Goal: Task Accomplishment & Management: Use online tool/utility

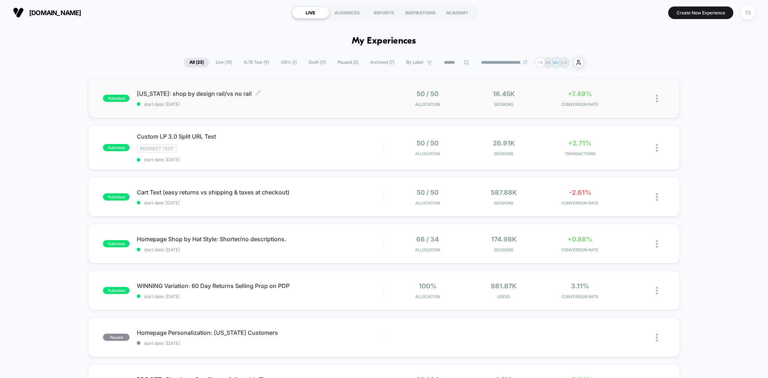
click at [170, 94] on span "[US_STATE]: shop by design rail/vs no rail Click to edit experience details" at bounding box center [260, 93] width 247 height 7
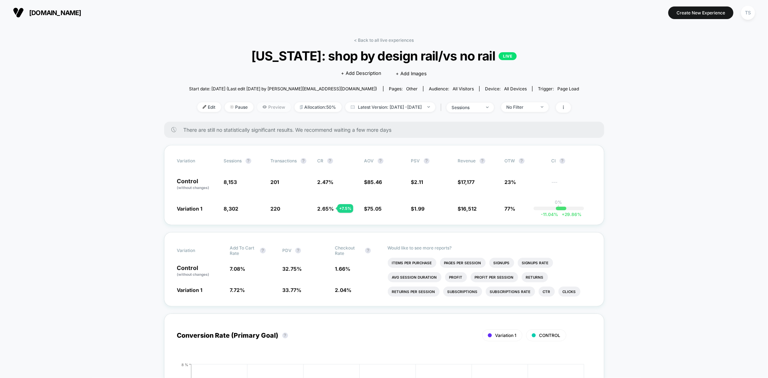
click at [259, 105] on span "Preview" at bounding box center [274, 107] width 34 height 10
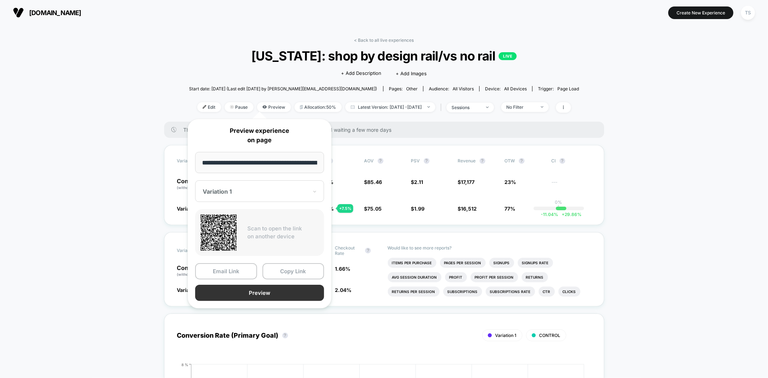
click at [264, 288] on button "Preview" at bounding box center [259, 293] width 129 height 16
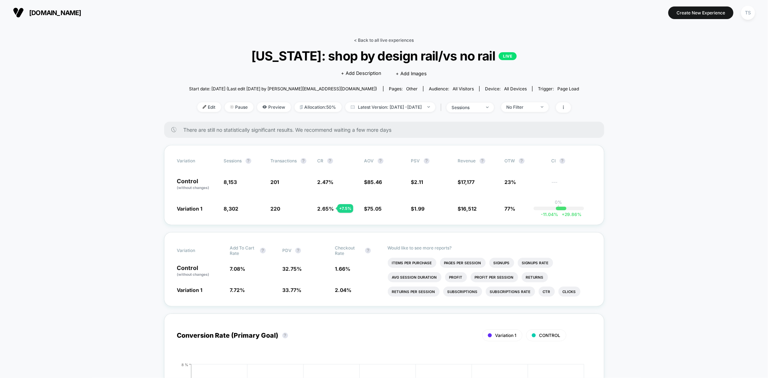
click at [382, 39] on link "< Back to all live experiences" at bounding box center [384, 39] width 60 height 5
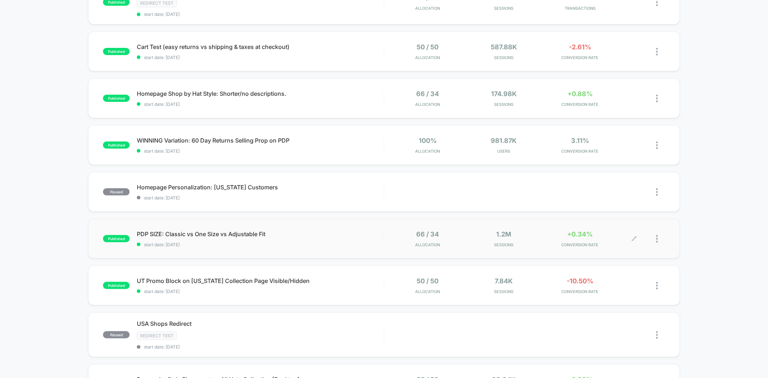
scroll to position [160, 0]
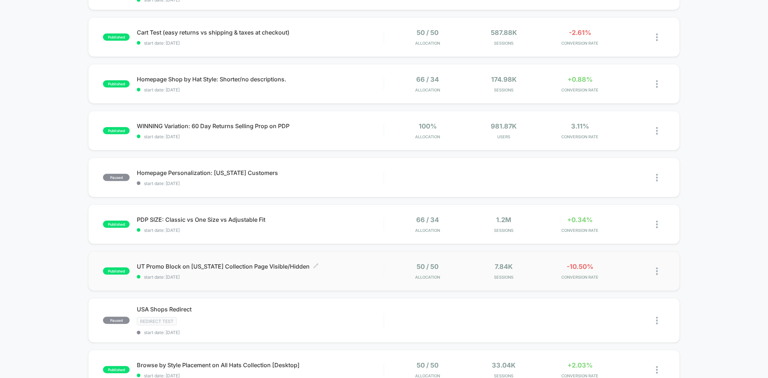
click at [258, 268] on span "UT Promo Block on [US_STATE] Collection Page Visible/Hidden Click to edit exper…" at bounding box center [260, 266] width 247 height 7
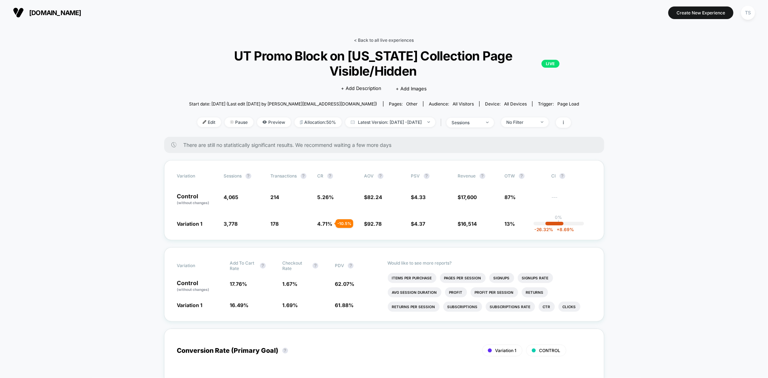
click at [384, 40] on link "< Back to all live experiences" at bounding box center [384, 39] width 60 height 5
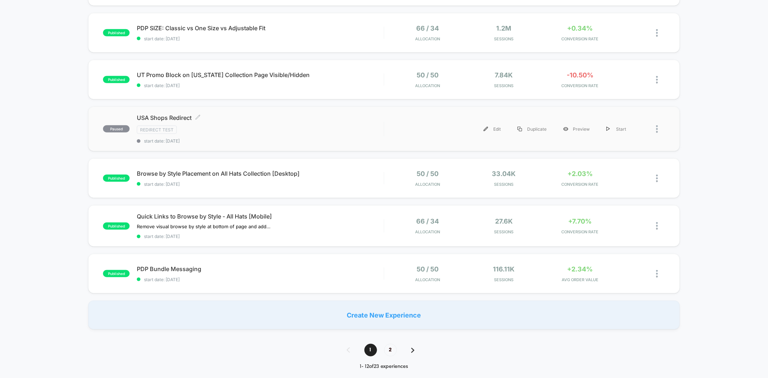
scroll to position [360, 0]
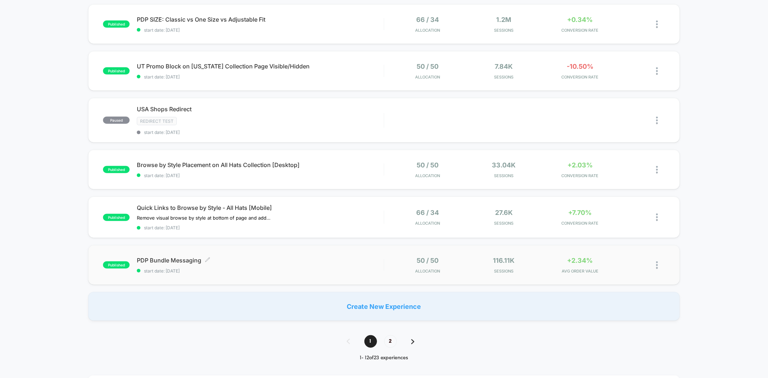
click at [167, 258] on span "PDP Bundle Messaging Click to edit experience details" at bounding box center [260, 260] width 247 height 7
